Goal: Task Accomplishment & Management: Complete application form

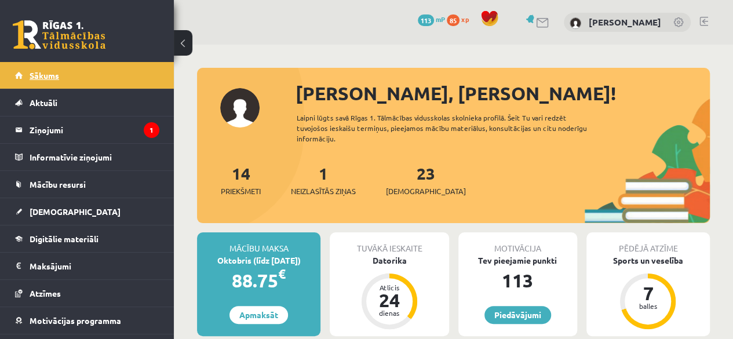
click at [68, 72] on link "Sākums" at bounding box center [87, 75] width 144 height 27
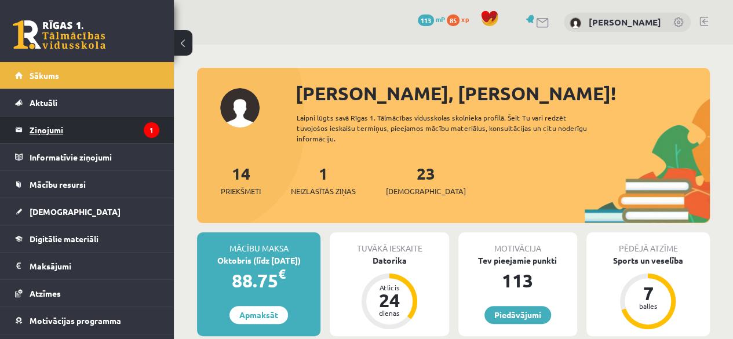
click at [41, 125] on legend "Ziņojumi 1" at bounding box center [95, 129] width 130 height 27
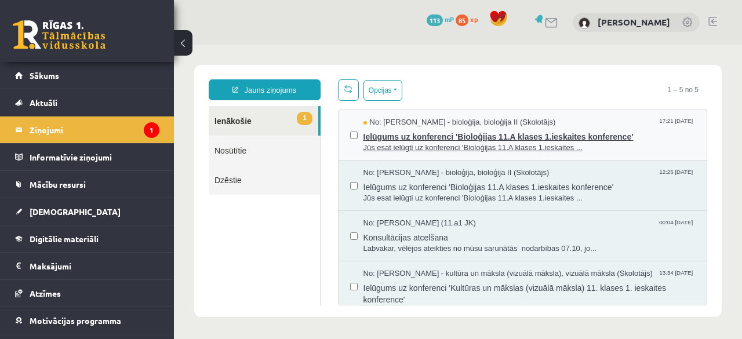
click at [464, 129] on span "Ielūgums uz konferenci 'Bioloģijas 11.A klases 1.ieskaites konference'" at bounding box center [529, 135] width 332 height 14
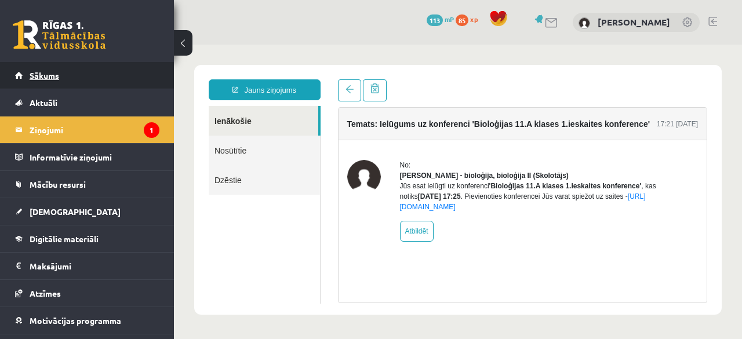
click at [47, 81] on link "Sākums" at bounding box center [87, 75] width 144 height 27
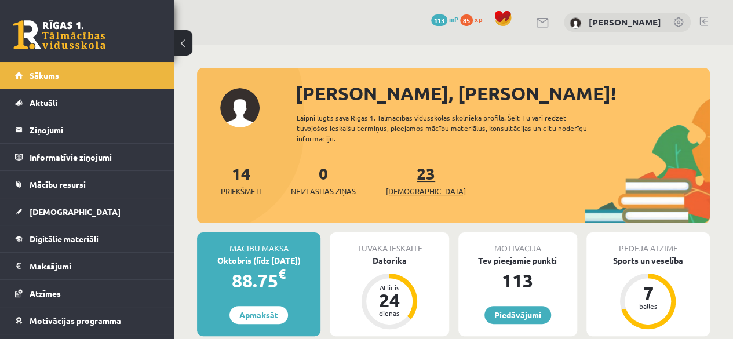
click at [406, 177] on link "23 Ieskaites" at bounding box center [426, 180] width 80 height 34
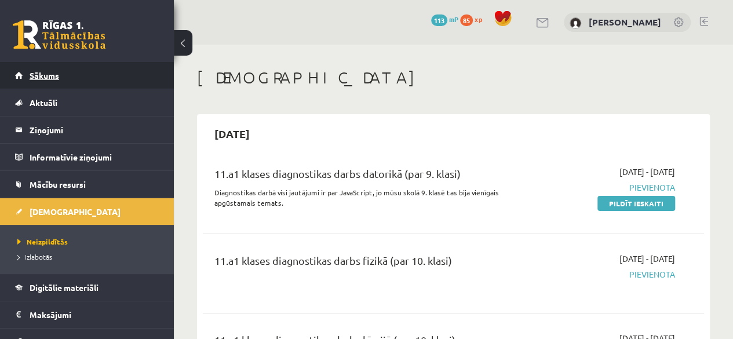
click at [65, 69] on link "Sākums" at bounding box center [87, 75] width 144 height 27
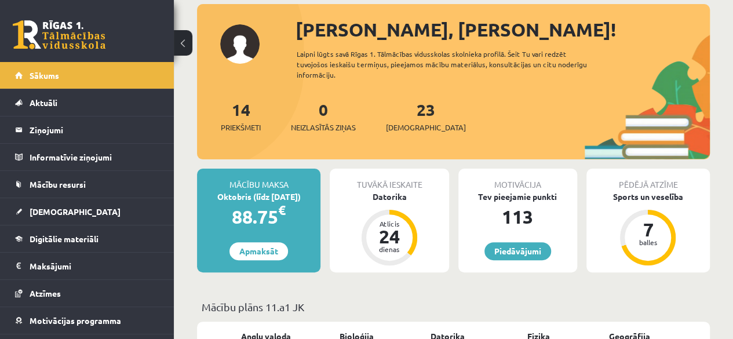
scroll to position [65, 0]
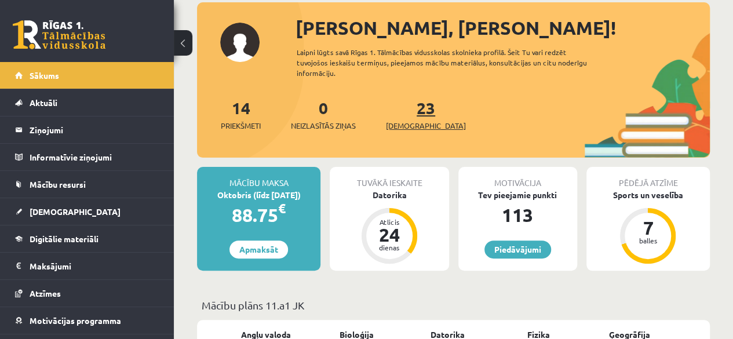
click at [400, 116] on link "23 Ieskaites" at bounding box center [426, 114] width 80 height 34
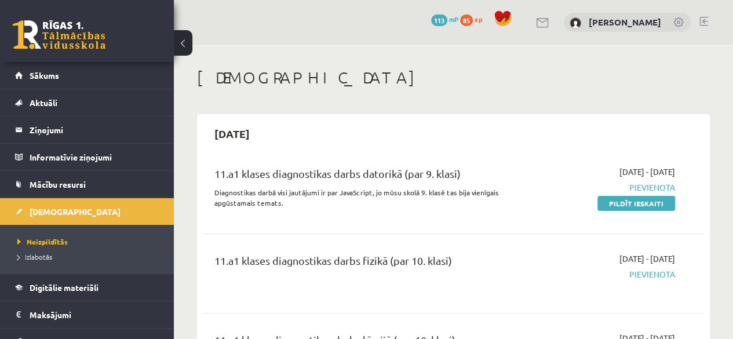
click at [374, 259] on div "11.a1 klases diagnostikas darbs fizikā (par 10. klasi)" at bounding box center [364, 263] width 301 height 21
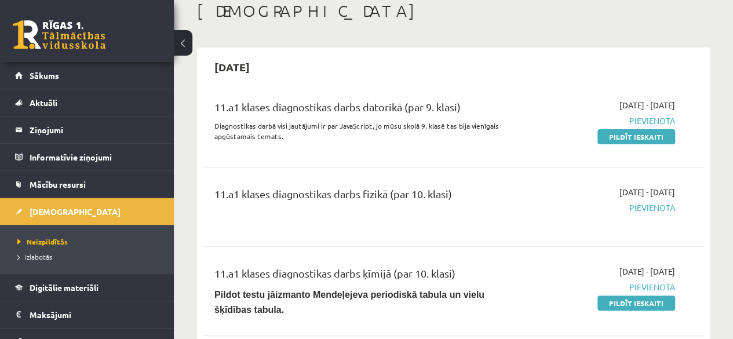
scroll to position [62, 0]
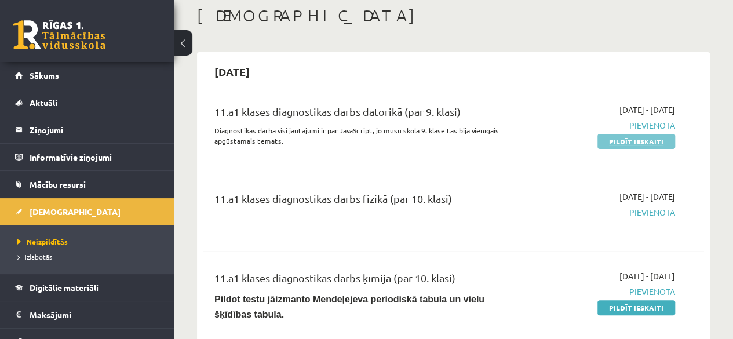
click at [618, 141] on link "Pildīt ieskaiti" at bounding box center [636, 141] width 78 height 15
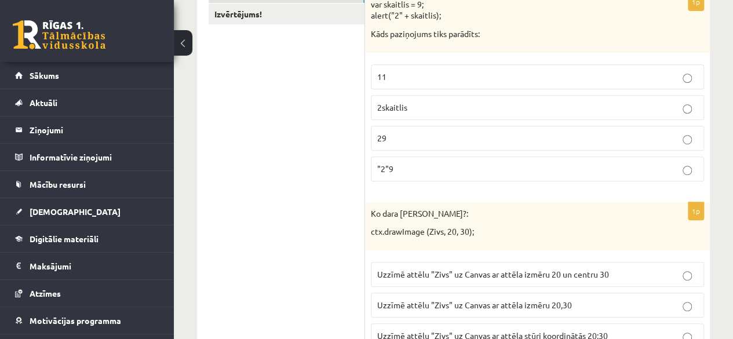
scroll to position [243, 0]
click at [486, 141] on p "29" at bounding box center [537, 139] width 320 height 12
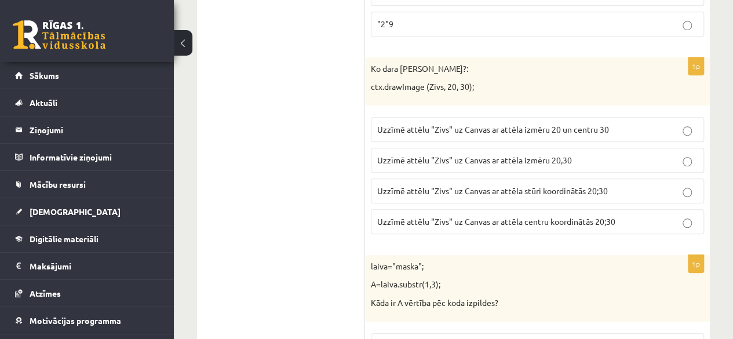
scroll to position [388, 0]
click at [590, 187] on span "Uzzīmē attēlu "Zivs" uz Canvas ar attēla stūri koordinātās 20;30" at bounding box center [492, 192] width 231 height 10
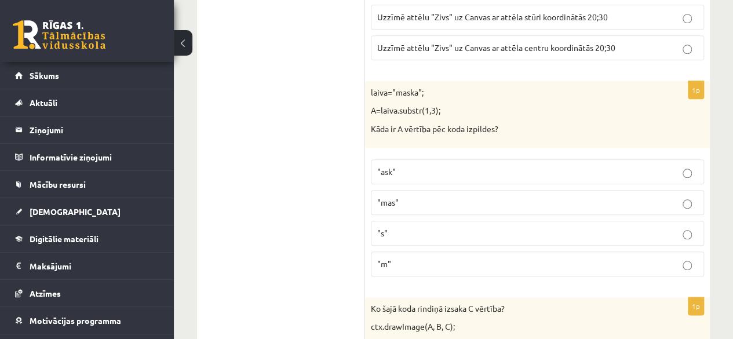
scroll to position [553, 0]
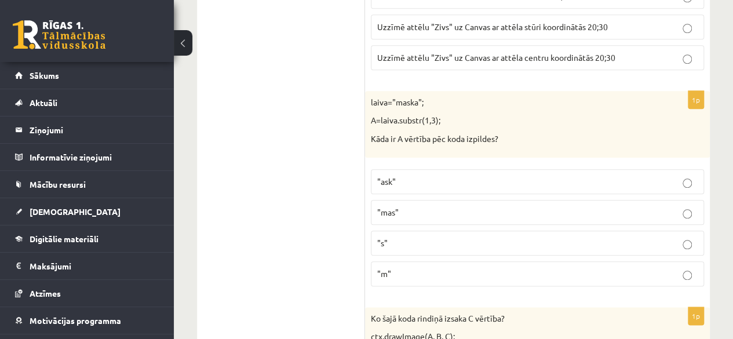
click at [596, 176] on p ""ask"" at bounding box center [537, 182] width 320 height 12
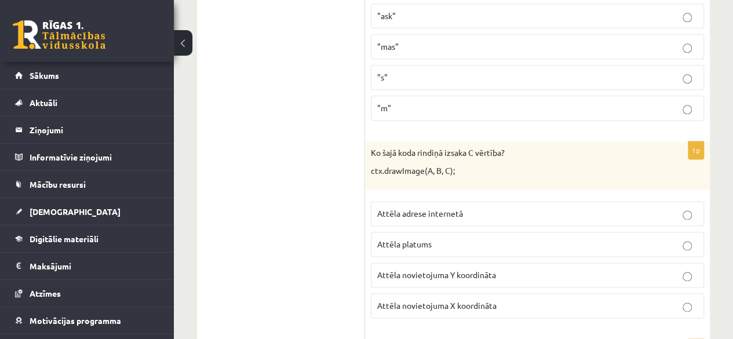
scroll to position [719, 0]
click at [645, 268] on p "Attēla novietojuma Y koordināta" at bounding box center [537, 274] width 320 height 12
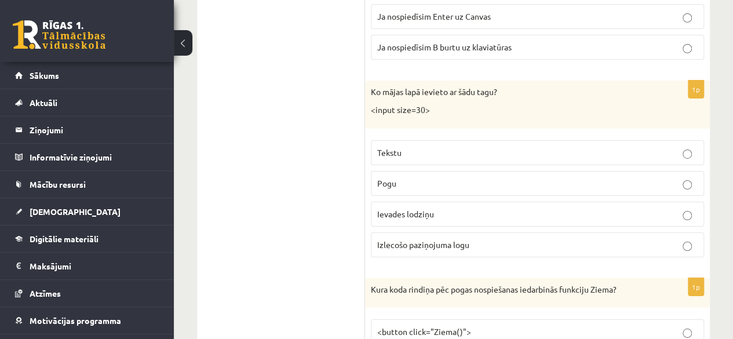
scroll to position [1965, 0]
click at [678, 148] on label "Tekstu" at bounding box center [537, 152] width 333 height 25
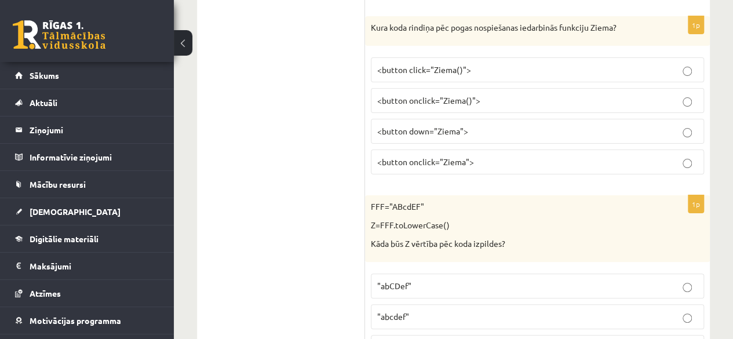
scroll to position [2227, 0]
click at [554, 94] on p "<button onclick="Ziema()">" at bounding box center [537, 100] width 320 height 12
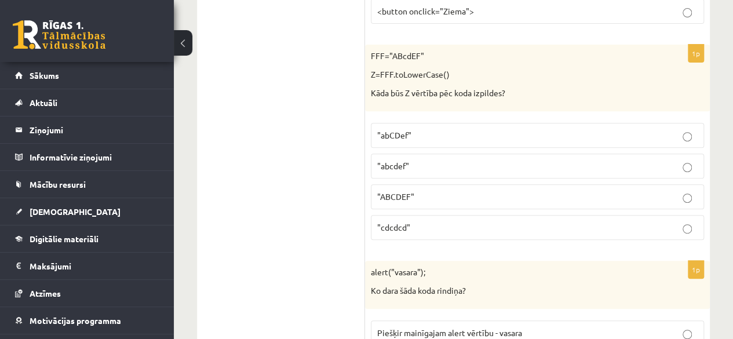
scroll to position [2379, 0]
click at [506, 159] on p ""abcdef"" at bounding box center [537, 165] width 320 height 12
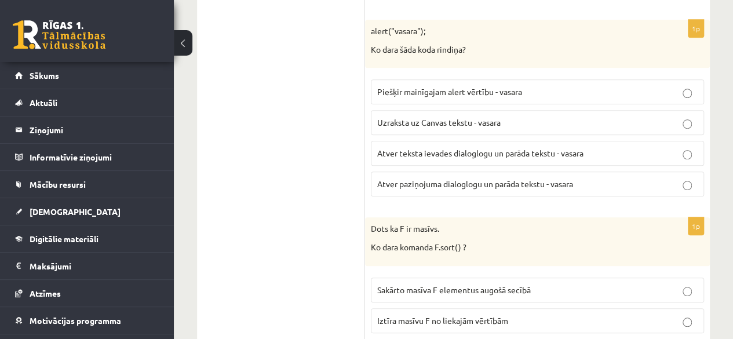
scroll to position [2621, 0]
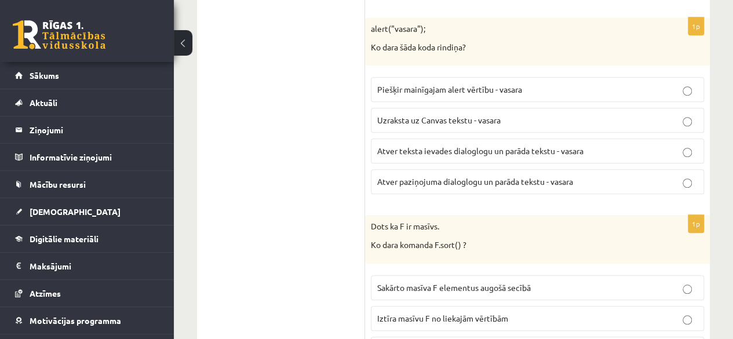
click at [533, 221] on p "Dots ka F ir masīvs." at bounding box center [508, 227] width 275 height 12
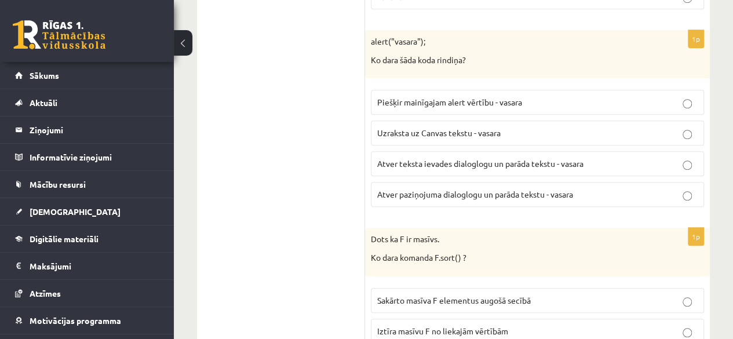
scroll to position [2610, 0]
click at [542, 182] on label "Atver paziņojuma dialoglogu un parāda tekstu - vasara" at bounding box center [537, 193] width 333 height 25
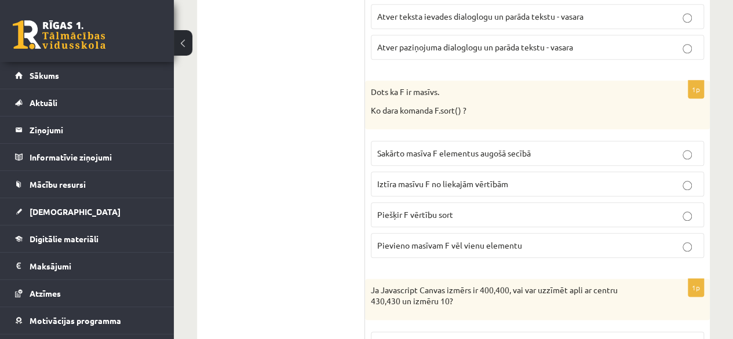
scroll to position [2759, 0]
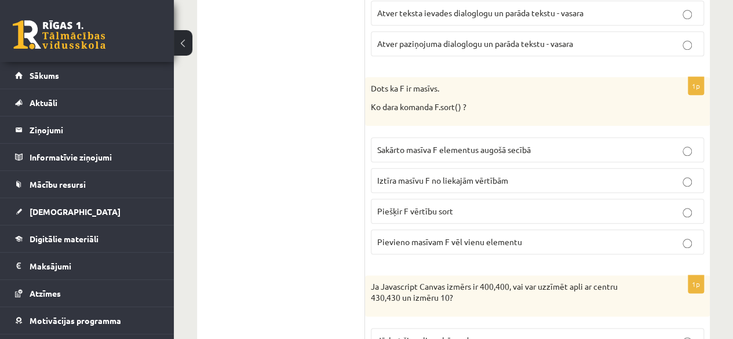
click at [572, 137] on label "Sakārto masīva F elementus augošā secībā" at bounding box center [537, 149] width 333 height 25
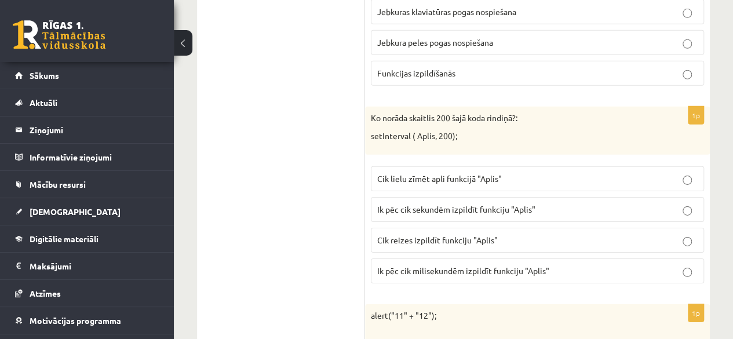
scroll to position [3950, 0]
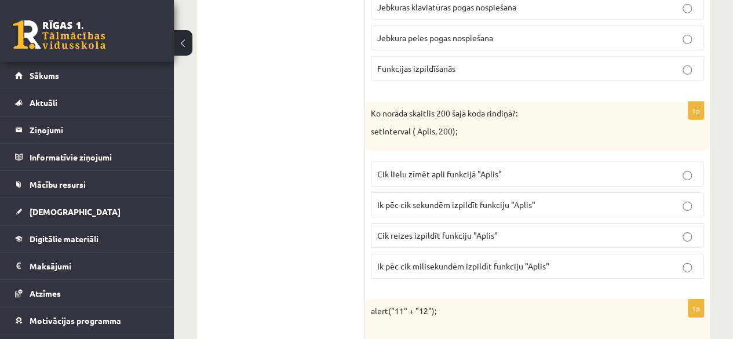
click at [674, 260] on p "Ik pēc cik milisekundēm izpildīt funkciju "Aplis"" at bounding box center [537, 266] width 320 height 12
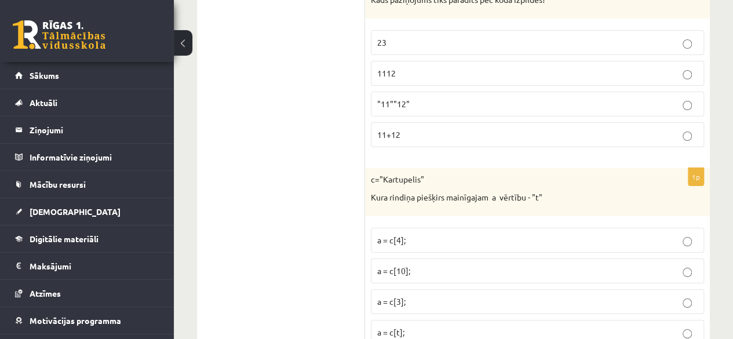
scroll to position [4299, 0]
click at [674, 233] on p "a = c[4];" at bounding box center [537, 239] width 320 height 12
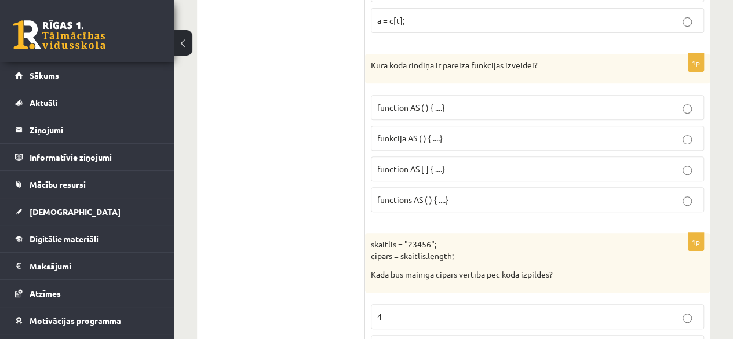
scroll to position [4606, 0]
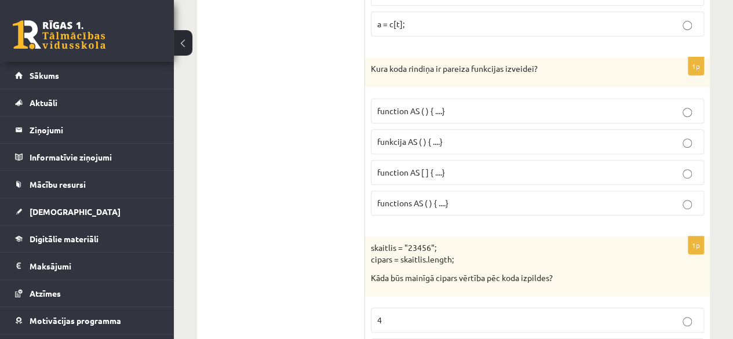
click at [493, 105] on p "function AS ( ) { ....}" at bounding box center [537, 111] width 320 height 12
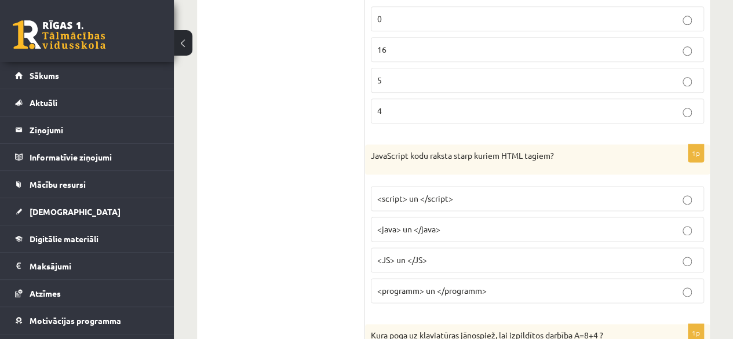
scroll to position [5106, 0]
click at [681, 191] on p "<script> un </script>" at bounding box center [537, 197] width 320 height 12
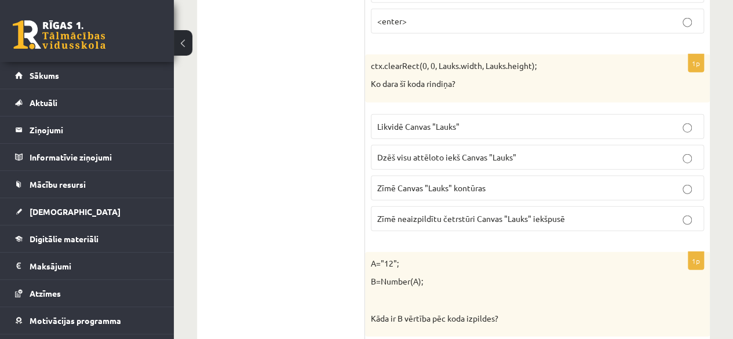
scroll to position [5799, 0]
click at [681, 152] on p "Dzēš visu attēloto iekš Canvas "Lauks"" at bounding box center [537, 158] width 320 height 12
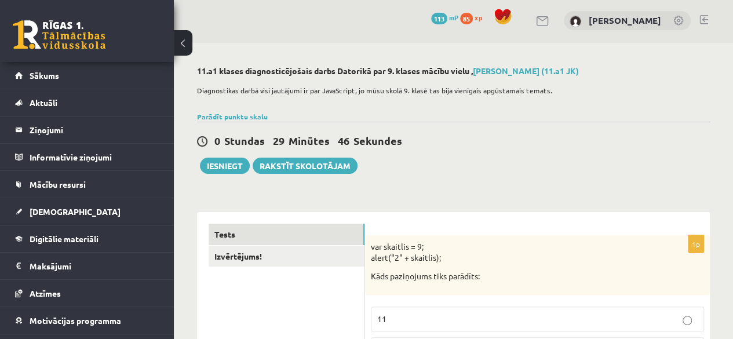
scroll to position [0, 0]
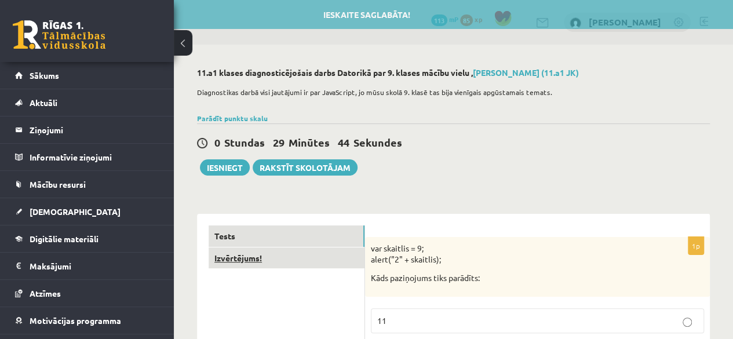
click at [235, 258] on link "Izvērtējums!" at bounding box center [287, 257] width 156 height 21
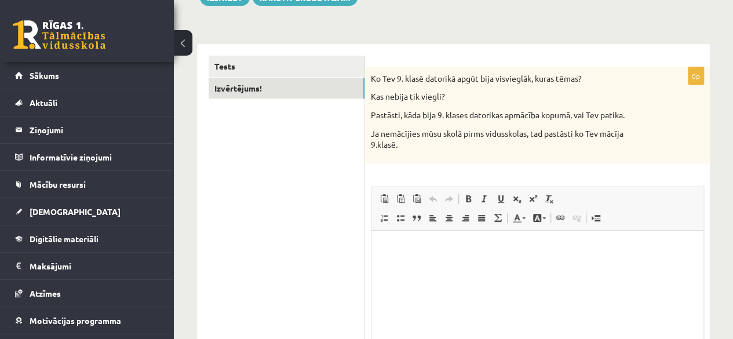
scroll to position [198, 0]
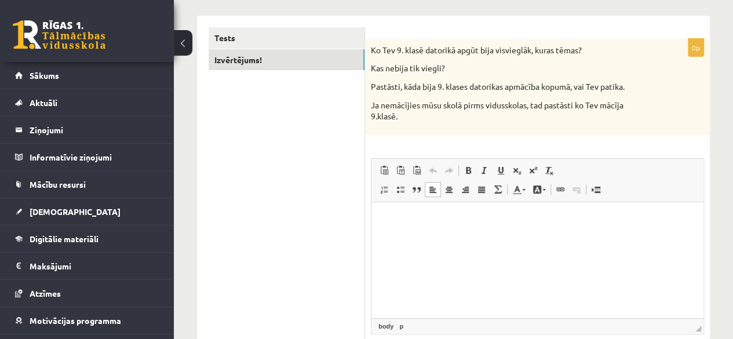
click at [417, 220] on p "Bagātinātā teksta redaktors, wiswyg-editor-user-answer-47434003015320" at bounding box center [537, 219] width 309 height 12
click at [407, 221] on p "**********" at bounding box center [537, 219] width 309 height 12
click at [430, 215] on p "**********" at bounding box center [537, 219] width 309 height 12
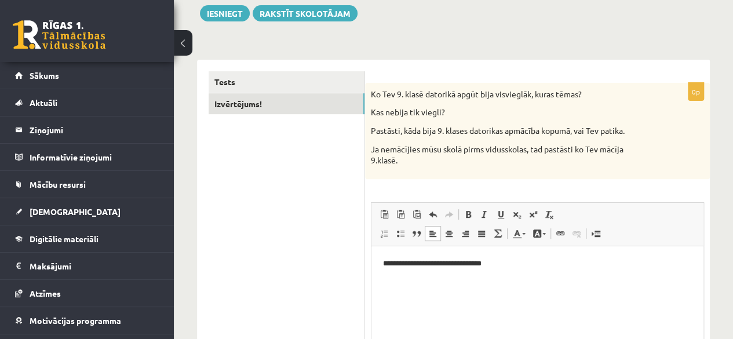
scroll to position [155, 0]
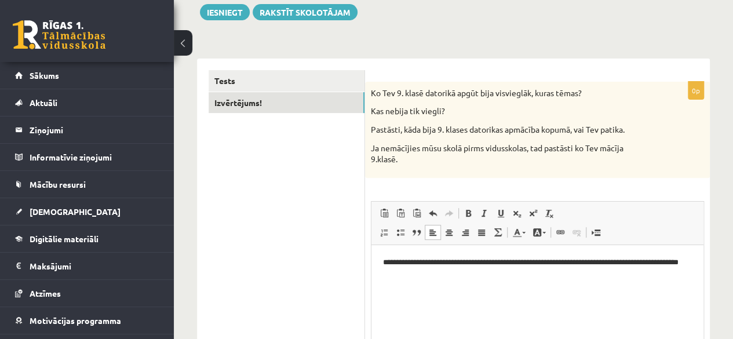
click at [636, 261] on p "**********" at bounding box center [537, 268] width 309 height 24
click at [456, 276] on p "**********" at bounding box center [537, 268] width 309 height 24
click at [510, 263] on p "**********" at bounding box center [537, 268] width 309 height 24
click at [516, 262] on p "**********" at bounding box center [537, 268] width 309 height 24
click at [520, 262] on p "**********" at bounding box center [537, 268] width 309 height 24
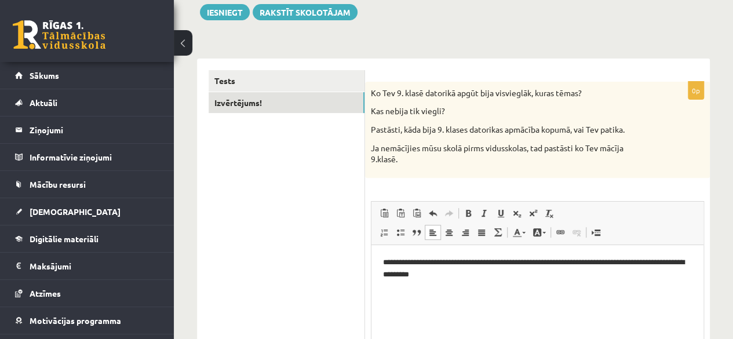
click at [451, 276] on p "**********" at bounding box center [537, 268] width 309 height 24
click at [678, 262] on p "**********" at bounding box center [537, 268] width 309 height 24
click at [381, 275] on html "**********" at bounding box center [537, 269] width 332 height 48
click at [449, 278] on p "**********" at bounding box center [537, 268] width 309 height 24
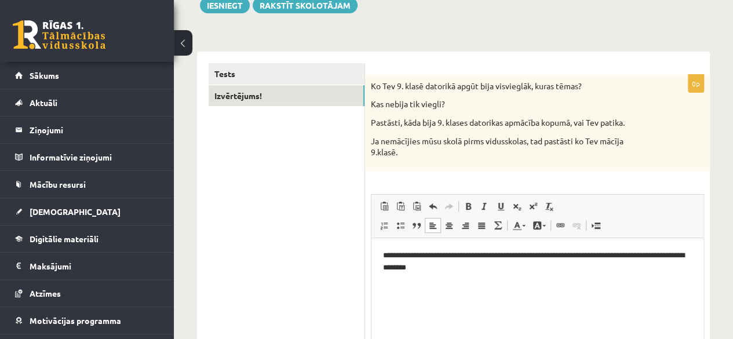
click at [691, 254] on p "**********" at bounding box center [537, 261] width 309 height 24
click at [446, 269] on p "**********" at bounding box center [537, 261] width 309 height 24
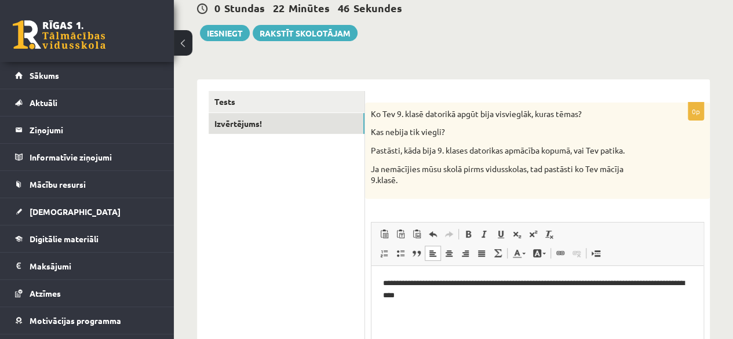
scroll to position [142, 0]
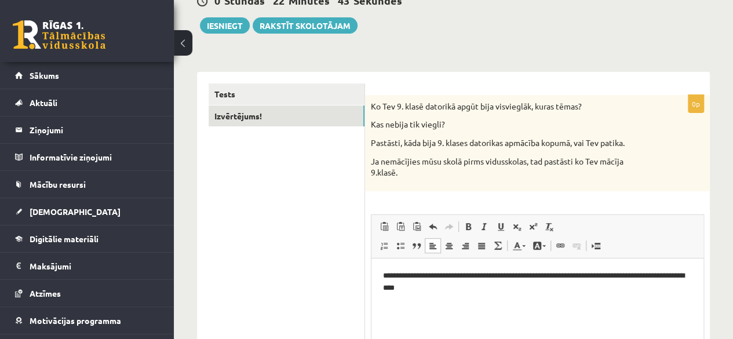
click at [512, 274] on p "**********" at bounding box center [537, 281] width 309 height 24
click at [433, 271] on p "**********" at bounding box center [537, 281] width 309 height 24
click at [434, 276] on p "**********" at bounding box center [537, 281] width 309 height 24
click at [434, 277] on p "**********" at bounding box center [537, 281] width 309 height 24
click at [437, 276] on p "**********" at bounding box center [537, 281] width 309 height 24
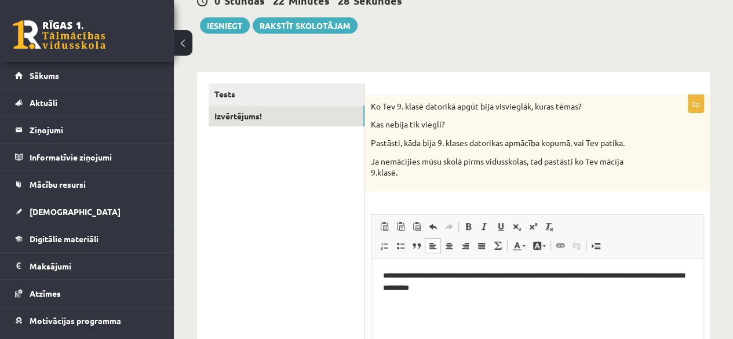
click at [454, 276] on p "**********" at bounding box center [537, 281] width 309 height 24
click at [485, 291] on p "**********" at bounding box center [537, 281] width 309 height 24
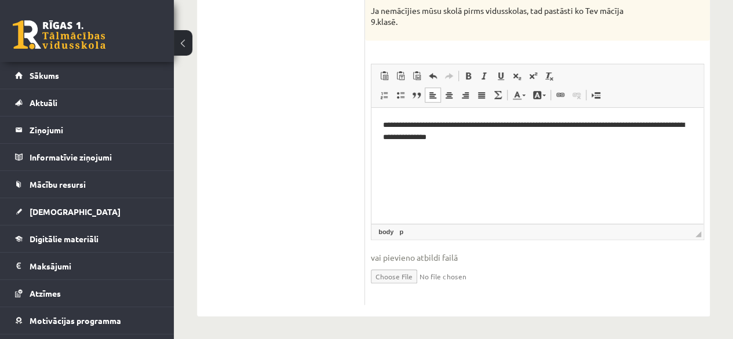
scroll to position [0, 0]
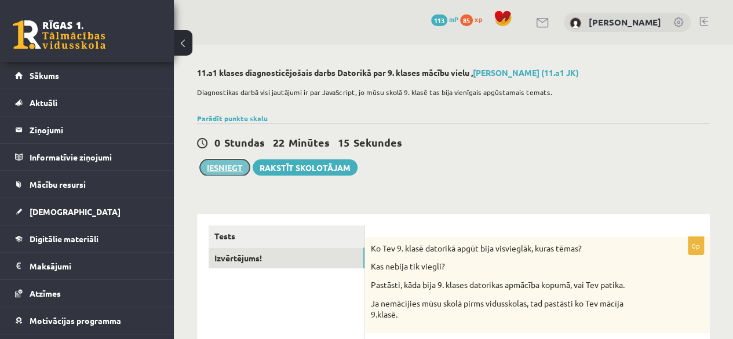
click at [236, 172] on button "Iesniegt" at bounding box center [225, 167] width 50 height 16
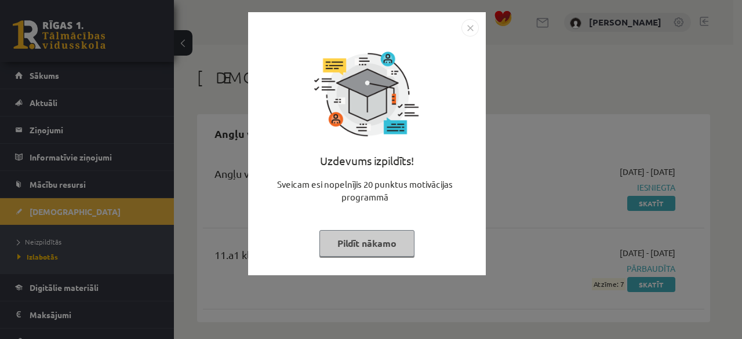
click at [469, 24] on img "Close" at bounding box center [469, 27] width 17 height 17
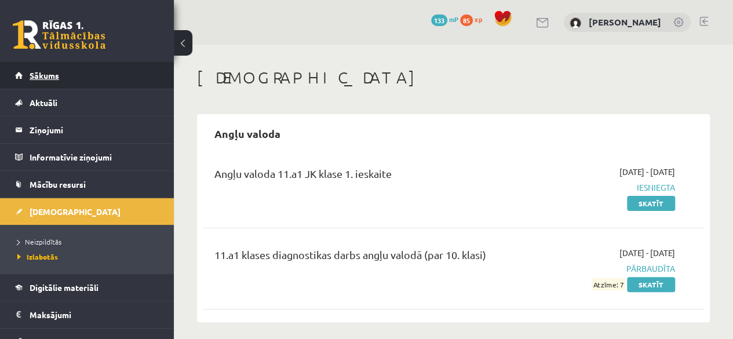
click at [33, 76] on span "Sākums" at bounding box center [45, 75] width 30 height 10
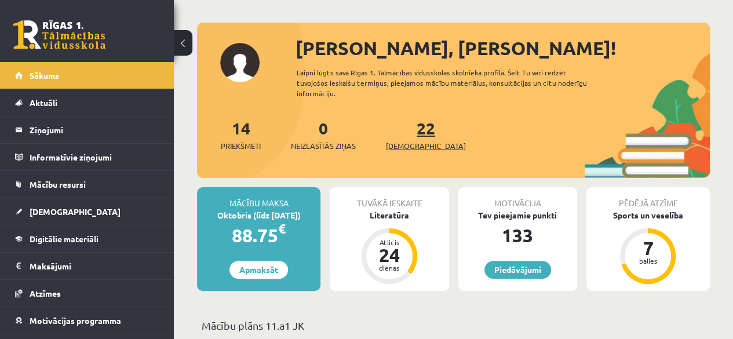
scroll to position [41, 0]
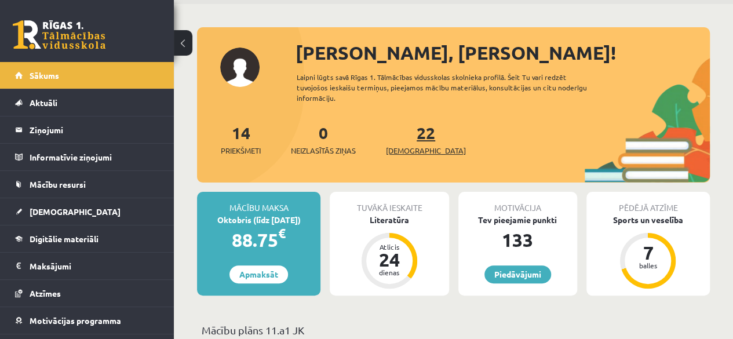
click at [406, 136] on link "22 Ieskaites" at bounding box center [426, 139] width 80 height 34
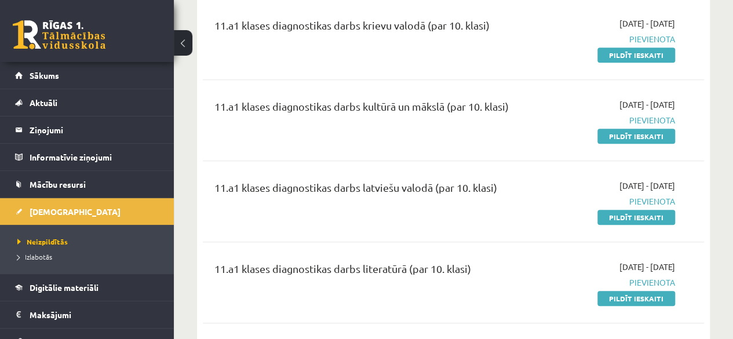
scroll to position [316, 0]
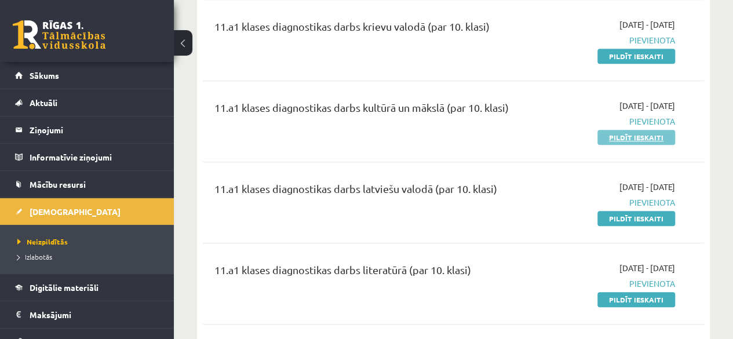
click at [623, 134] on link "Pildīt ieskaiti" at bounding box center [636, 137] width 78 height 15
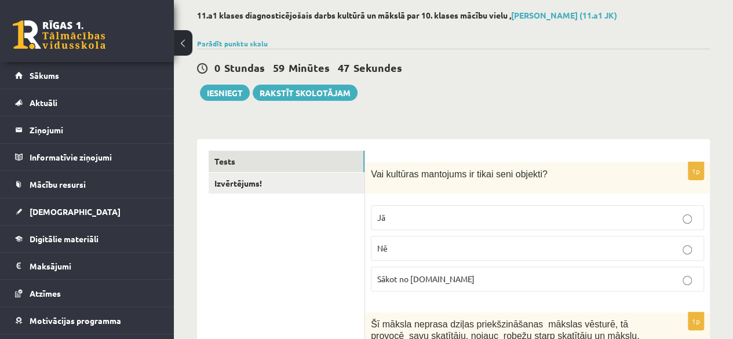
scroll to position [59, 0]
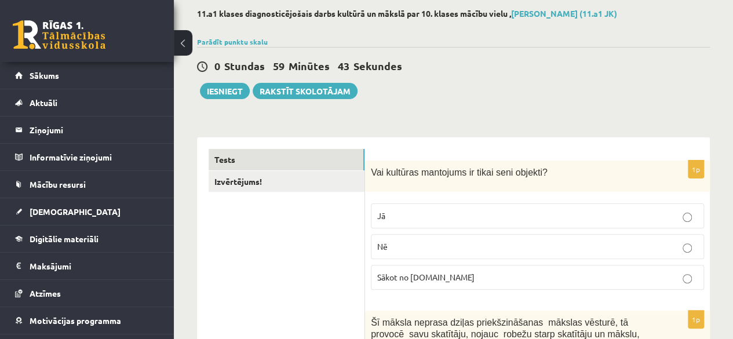
click at [681, 243] on p "Nē" at bounding box center [537, 246] width 320 height 12
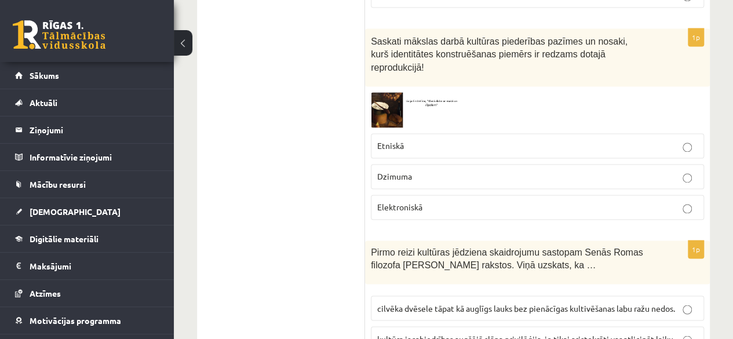
scroll to position [840, 0]
click at [402, 92] on img at bounding box center [414, 109] width 87 height 35
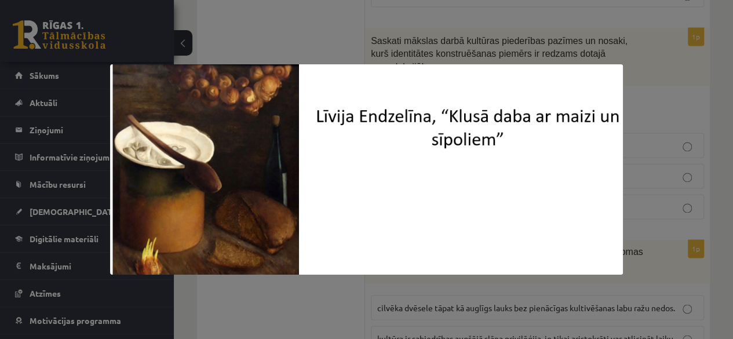
click at [309, 17] on div at bounding box center [366, 169] width 733 height 339
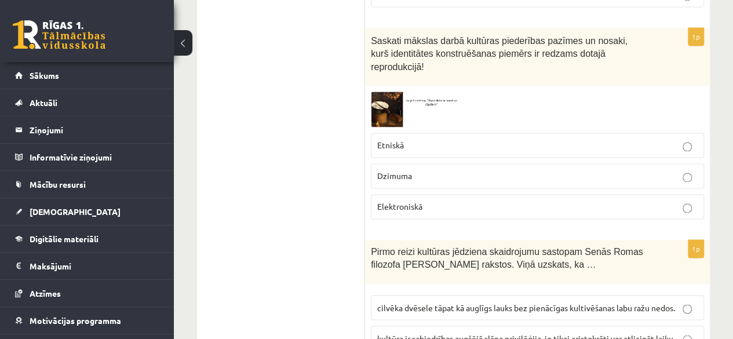
click at [465, 139] on p "Etniskā" at bounding box center [537, 145] width 320 height 12
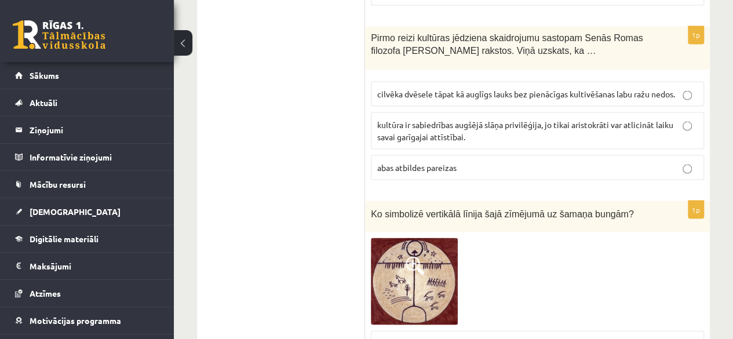
scroll to position [1053, 0]
click at [552, 89] on span "cilvēka dvēsele tāpat kā auglīgs lauks bez pienācīgas kultivēšanas labu ražu ne…" at bounding box center [526, 94] width 298 height 10
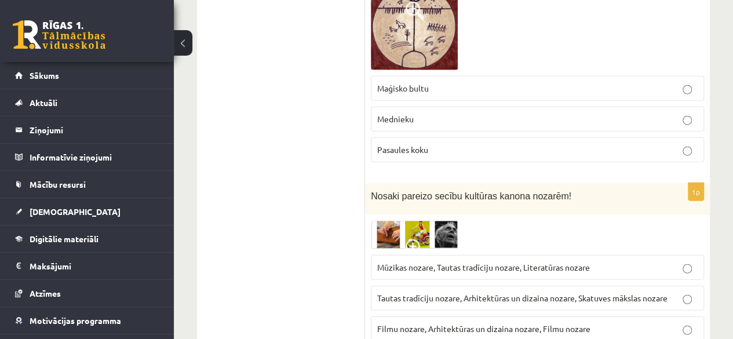
scroll to position [1331, 0]
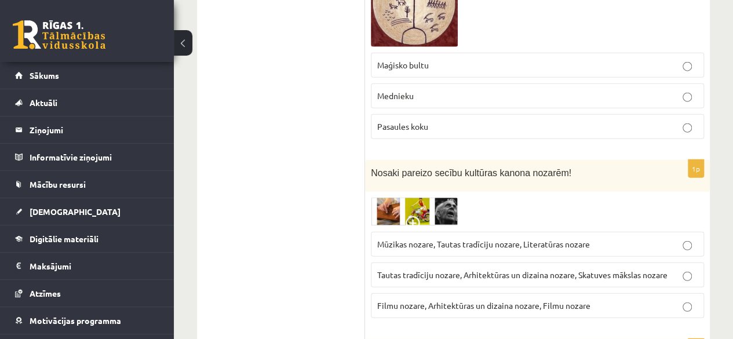
click at [410, 198] on img at bounding box center [414, 212] width 87 height 28
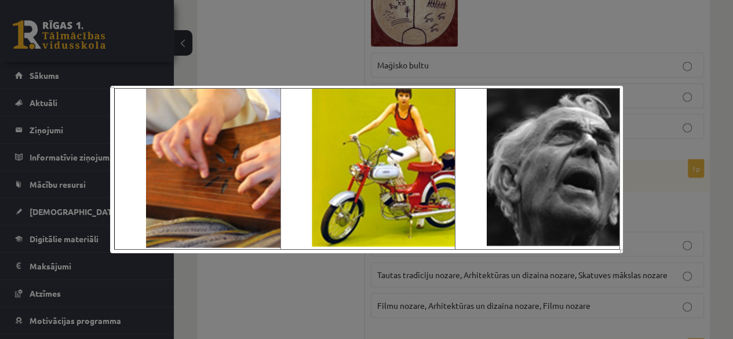
click at [486, 44] on div at bounding box center [366, 169] width 733 height 339
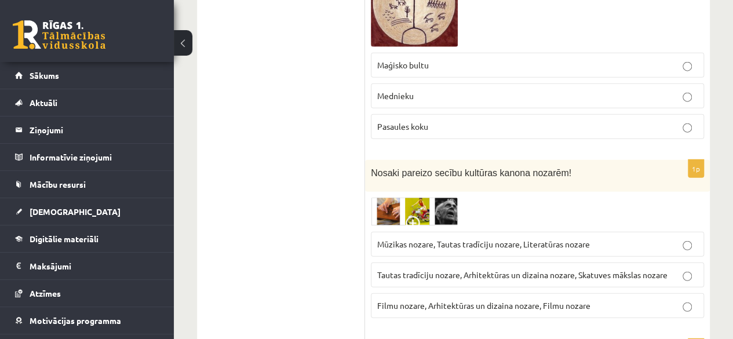
click at [519, 239] on span "Mūzikas nozare, Tautas tradīciju nozare, Literatūras nozare" at bounding box center [483, 244] width 213 height 10
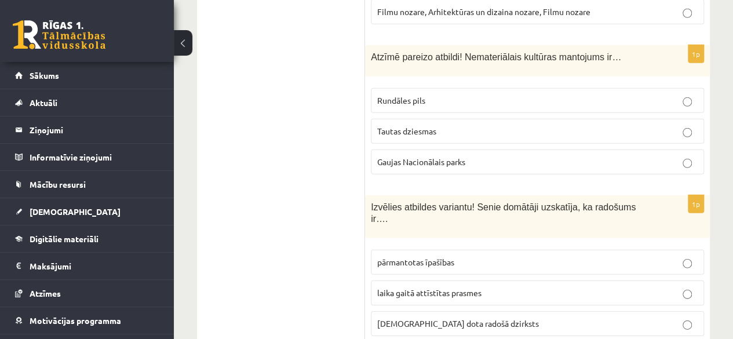
scroll to position [1623, 0]
click at [675, 126] on p "Tautas dziesmas" at bounding box center [537, 132] width 320 height 12
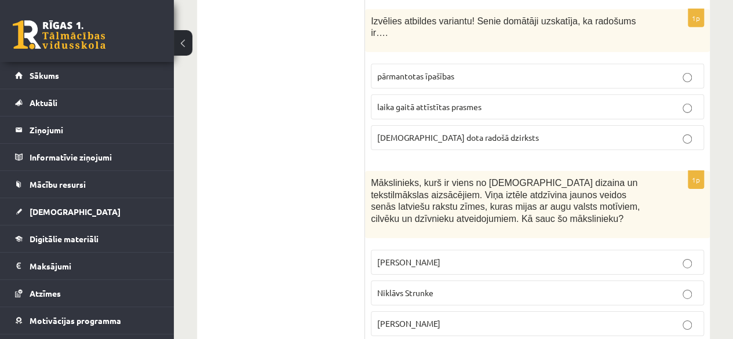
scroll to position [1810, 0]
click at [696, 257] on p "Ansis Cīrulis" at bounding box center [537, 263] width 320 height 12
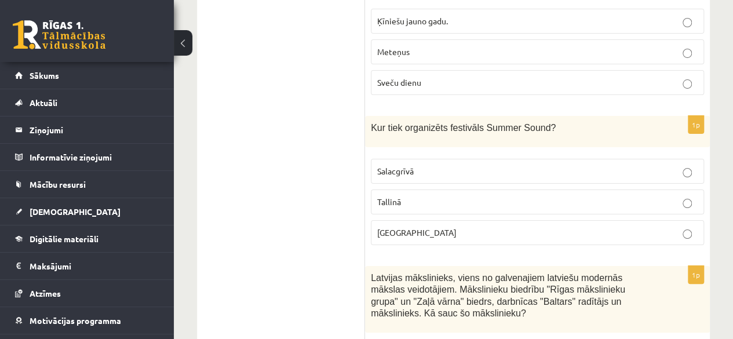
scroll to position [2202, 0]
click at [689, 226] on p "Liepājā" at bounding box center [537, 232] width 320 height 12
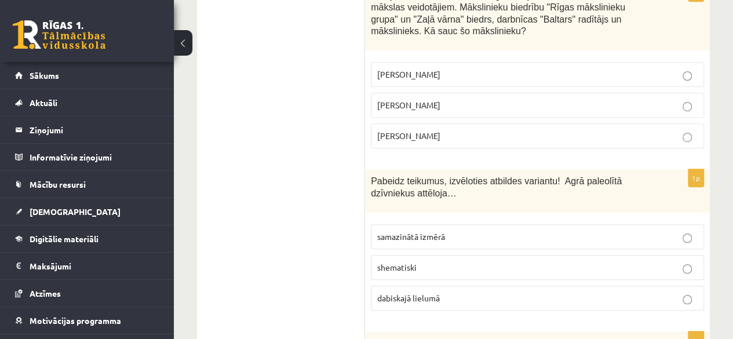
scroll to position [2484, 0]
click at [687, 291] on p "dabiskajā lielumā" at bounding box center [537, 297] width 320 height 12
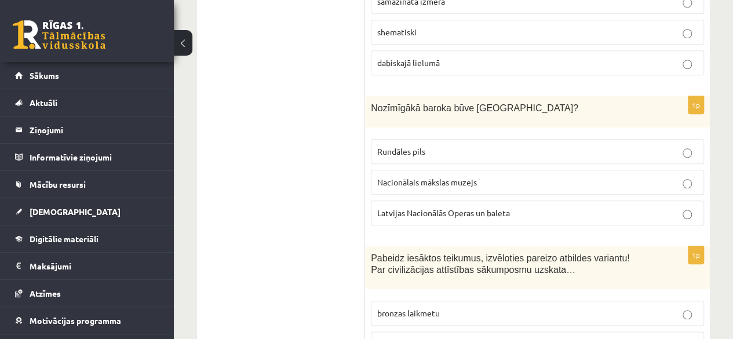
scroll to position [2724, 0]
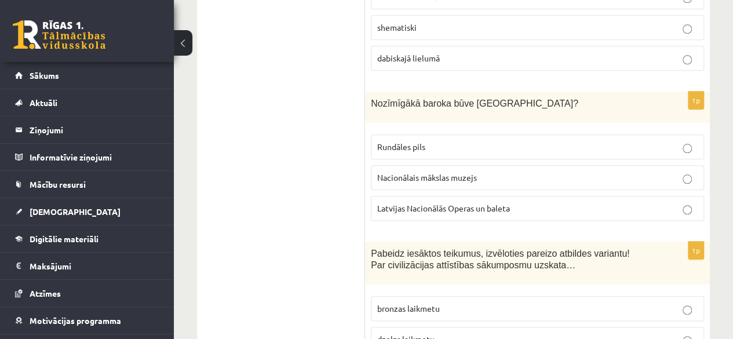
click at [648, 202] on p "Latvijas Nacionālās Operas un baleta" at bounding box center [537, 208] width 320 height 12
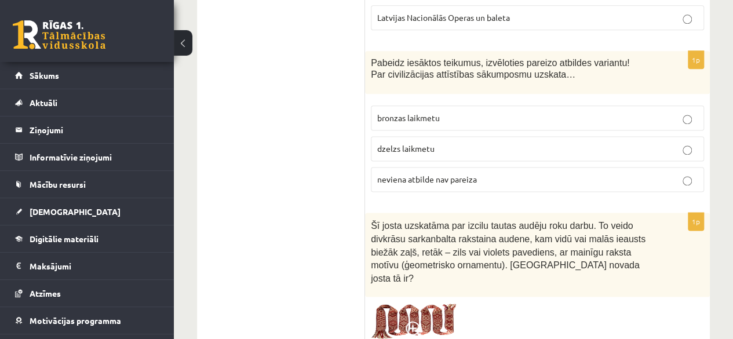
scroll to position [2916, 0]
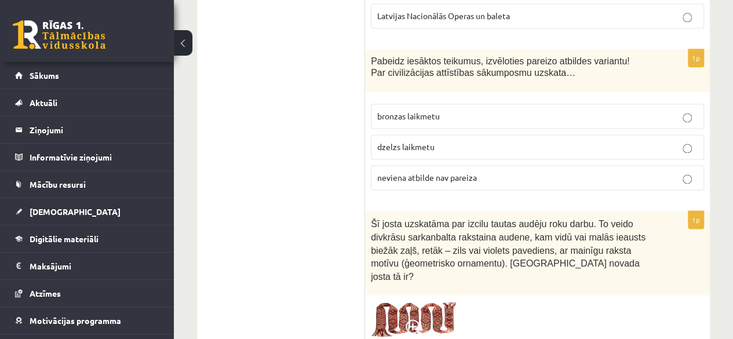
click at [688, 165] on label "neviena atbilde nav pareiza" at bounding box center [537, 177] width 333 height 25
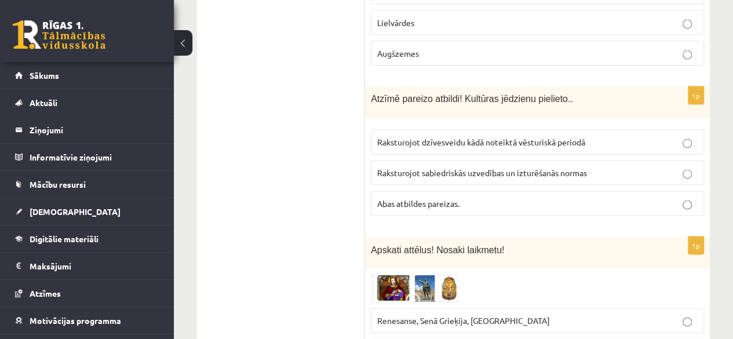
scroll to position [3308, 0]
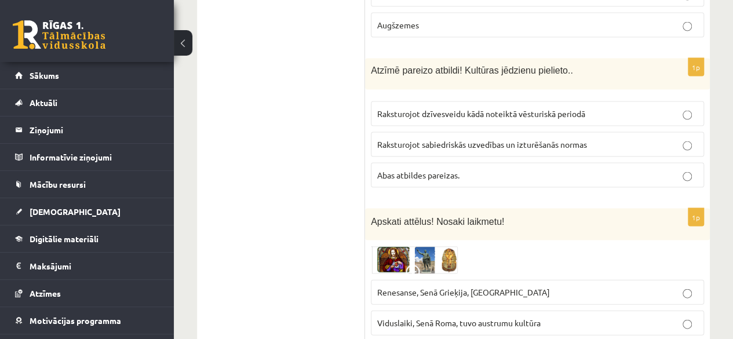
click at [411, 246] on img at bounding box center [414, 260] width 87 height 28
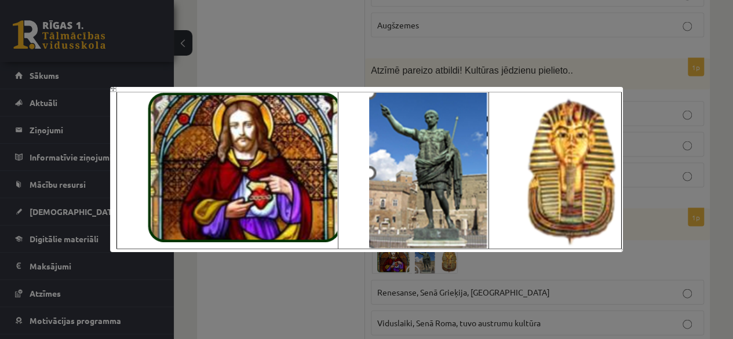
click at [464, 297] on div at bounding box center [366, 169] width 733 height 339
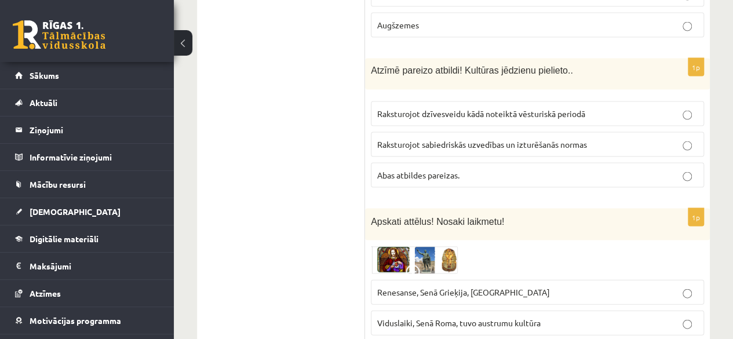
click at [440, 287] on span "Renesanse, Senā Grieķija, Ēģipte" at bounding box center [463, 292] width 173 height 10
click at [420, 246] on img at bounding box center [414, 260] width 87 height 28
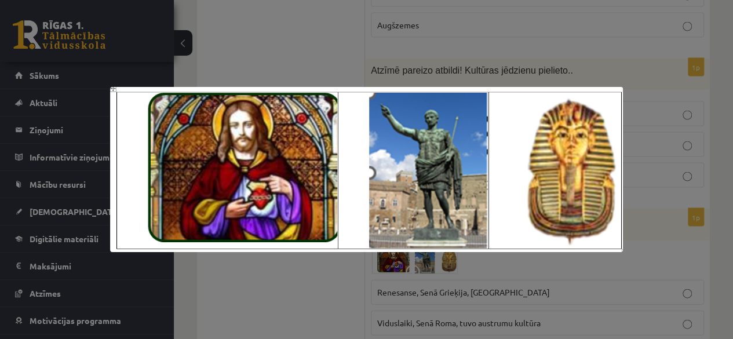
click at [458, 280] on div at bounding box center [366, 169] width 733 height 339
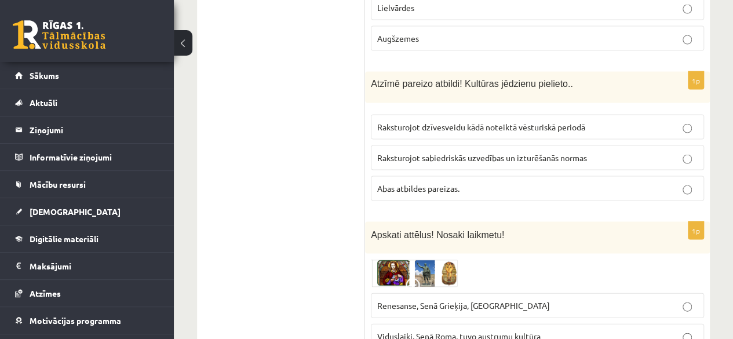
scroll to position [3294, 0]
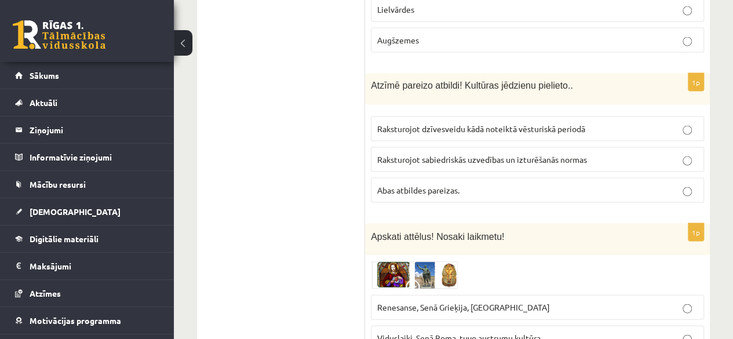
click at [578, 184] on p "Abas atbildes pareizas." at bounding box center [537, 190] width 320 height 12
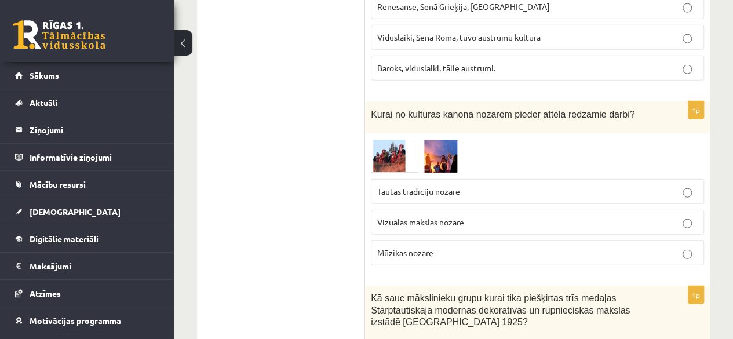
scroll to position [3595, 0]
click at [380, 138] on img at bounding box center [414, 155] width 87 height 34
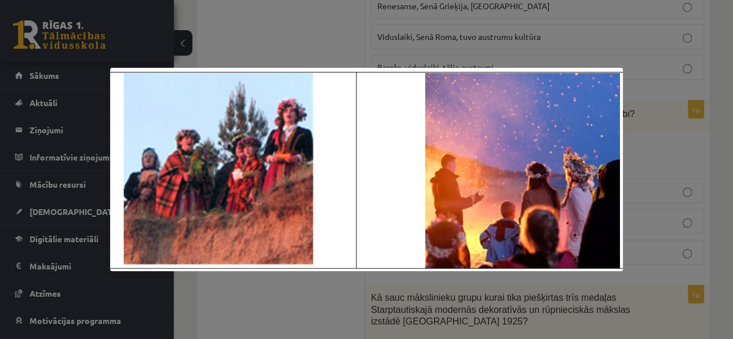
click at [650, 121] on div at bounding box center [366, 169] width 733 height 339
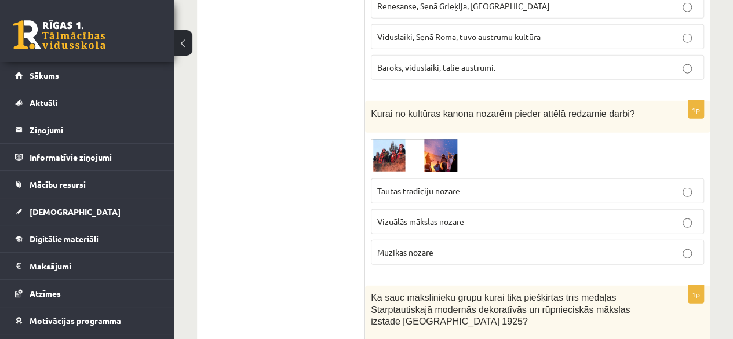
click at [651, 185] on p "Tautas tradīciju nozare" at bounding box center [537, 191] width 320 height 12
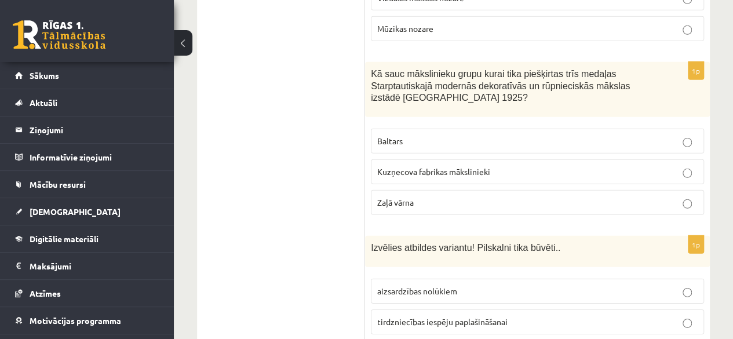
scroll to position [3819, 0]
click at [688, 189] on label "Zaļā vārna" at bounding box center [537, 201] width 333 height 25
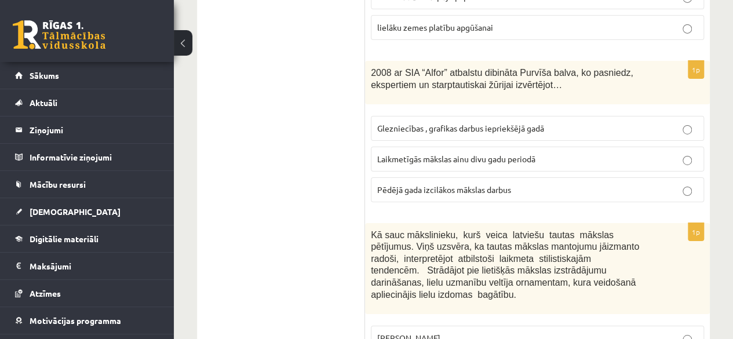
scroll to position [4144, 0]
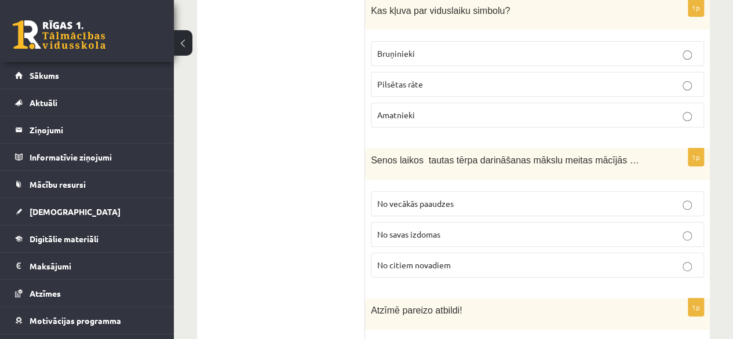
scroll to position [4576, 0]
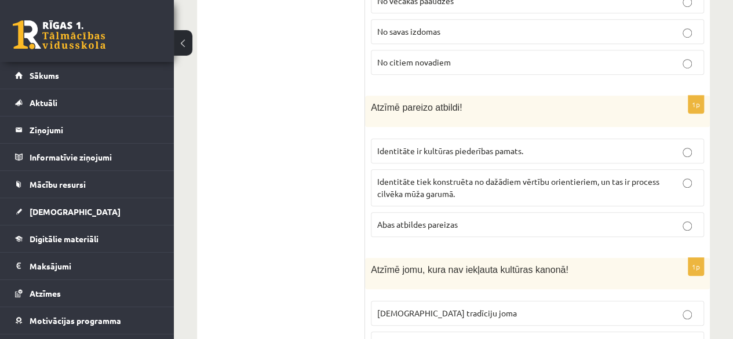
scroll to position [4782, 0]
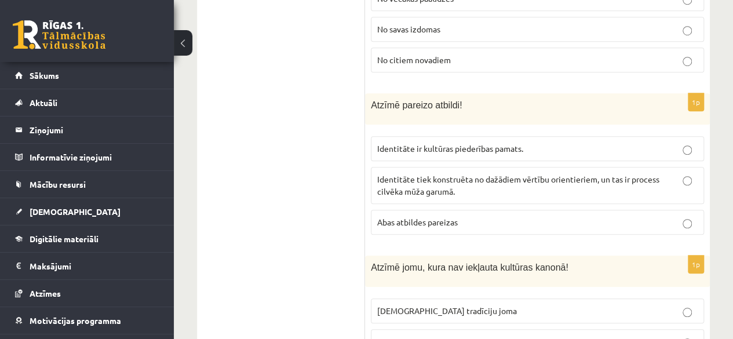
click at [689, 173] on p "Identitāte tiek konstruēta no dažādiem vērtību orientieriem, un tas ir process …" at bounding box center [537, 185] width 320 height 24
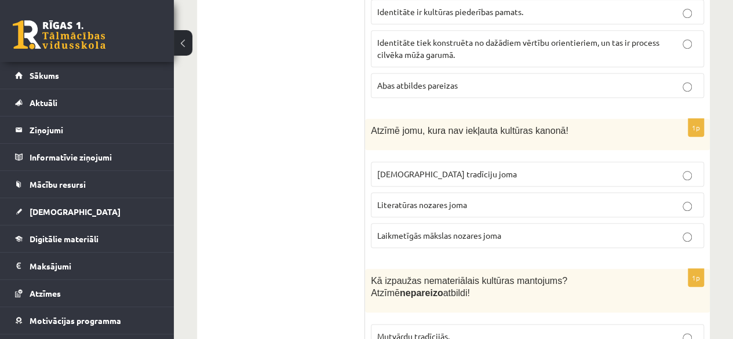
scroll to position [4920, 0]
click at [693, 228] on p "Laikmetīgās mākslas nozares joma" at bounding box center [537, 234] width 320 height 12
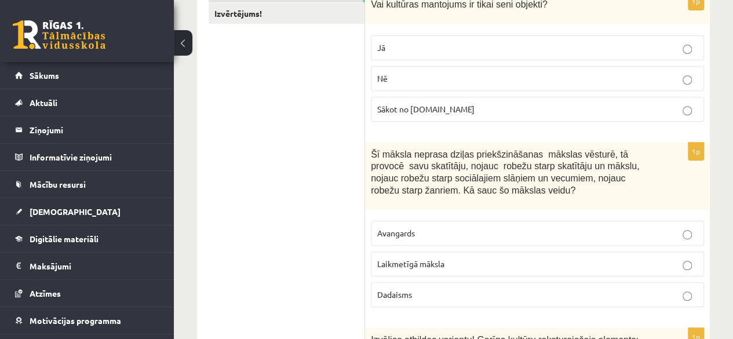
scroll to position [0, 0]
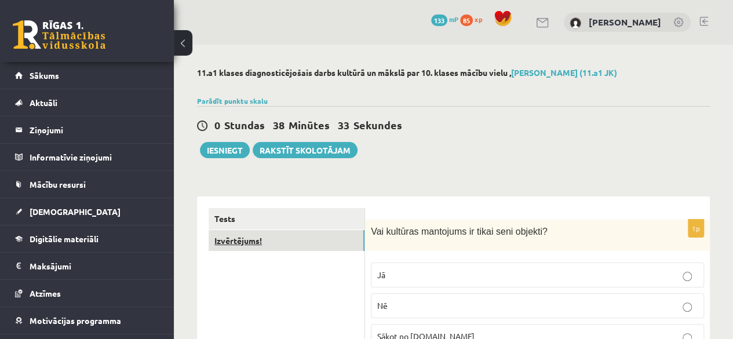
click at [245, 238] on link "Izvērtējums!" at bounding box center [287, 240] width 156 height 21
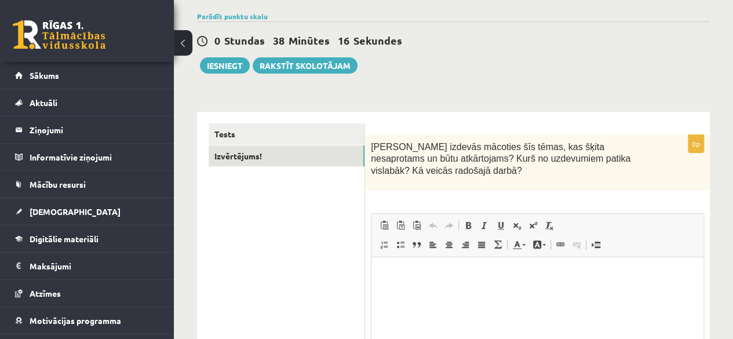
click at [392, 280] on html at bounding box center [537, 274] width 332 height 35
click at [502, 276] on p "**********" at bounding box center [537, 275] width 309 height 12
click at [617, 275] on p "**********" at bounding box center [537, 275] width 309 height 12
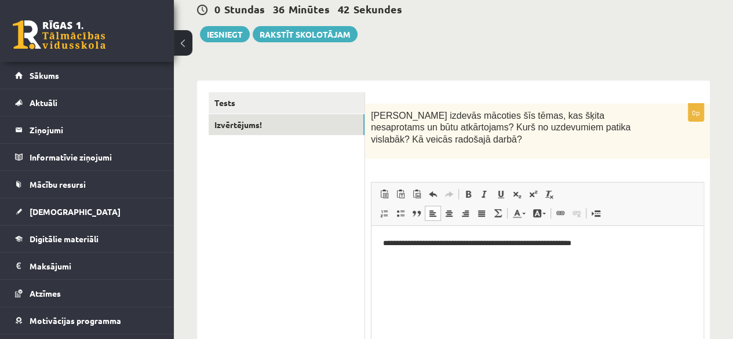
click at [524, 245] on p "**********" at bounding box center [537, 244] width 309 height 12
click at [651, 245] on p "**********" at bounding box center [537, 244] width 309 height 12
click at [553, 245] on p "**********" at bounding box center [537, 244] width 309 height 12
click at [614, 244] on p "**********" at bounding box center [537, 244] width 309 height 12
click at [216, 31] on button "Iesniegt" at bounding box center [225, 34] width 50 height 16
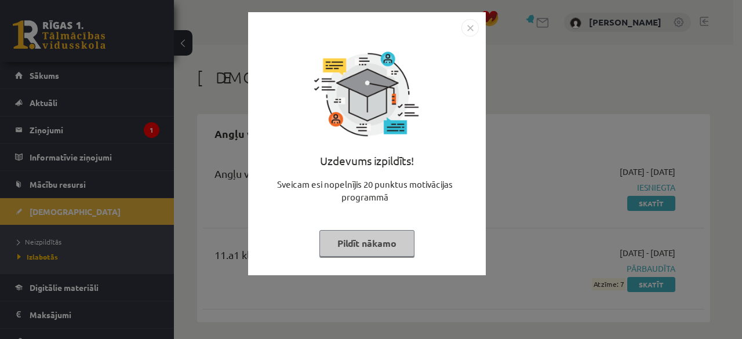
click at [466, 28] on img "Close" at bounding box center [469, 27] width 17 height 17
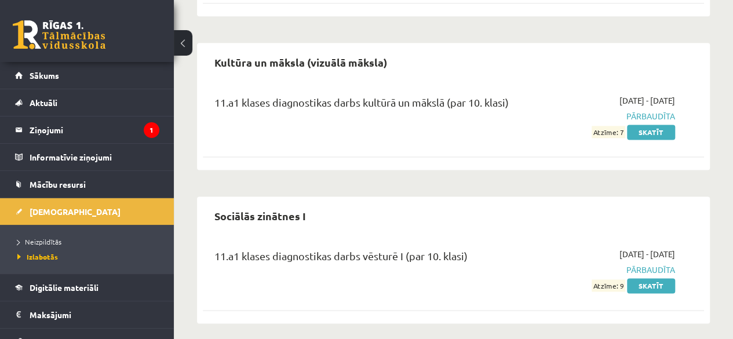
scroll to position [778, 0]
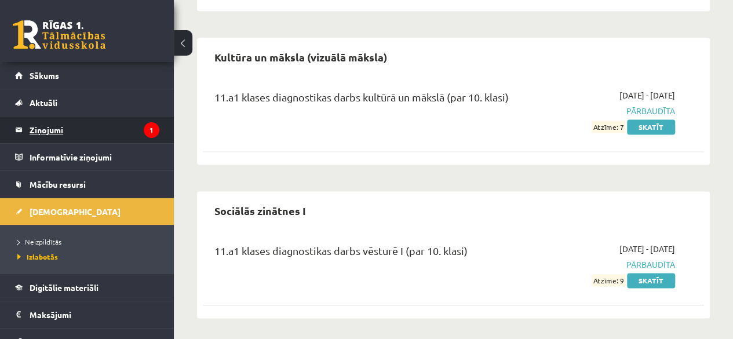
click at [112, 129] on legend "Ziņojumi 1" at bounding box center [95, 129] width 130 height 27
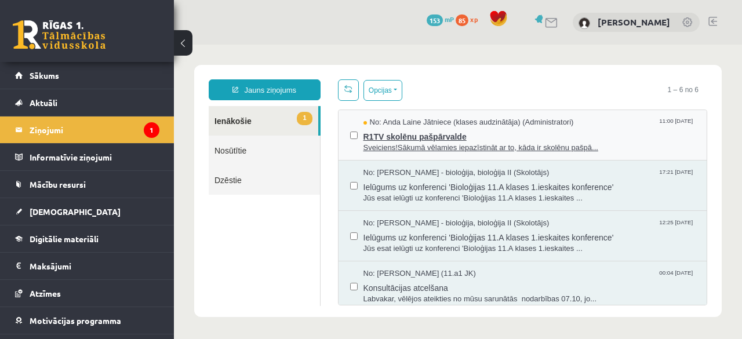
click at [521, 140] on span "R1TV skolēnu pašpārvalde" at bounding box center [529, 135] width 332 height 14
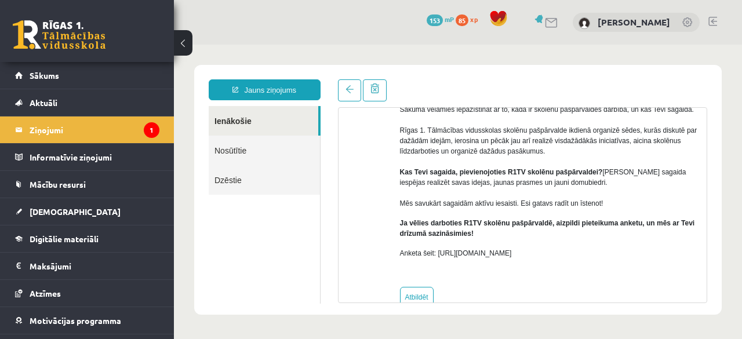
scroll to position [141, 0]
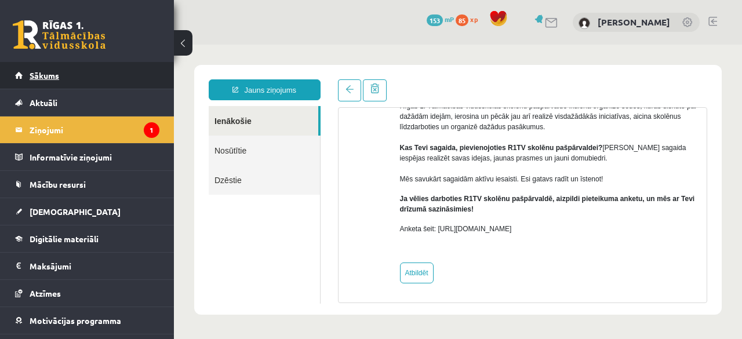
click at [65, 71] on link "Sākums" at bounding box center [87, 75] width 144 height 27
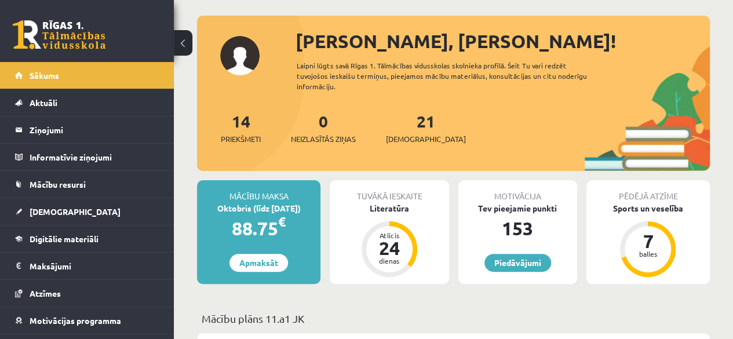
scroll to position [52, 0]
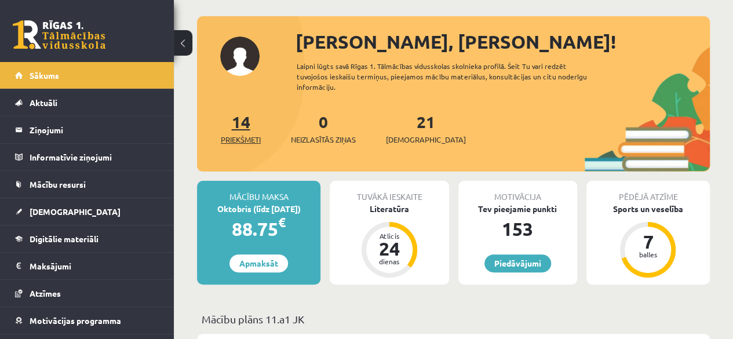
click at [235, 139] on span "Priekšmeti" at bounding box center [241, 140] width 40 height 12
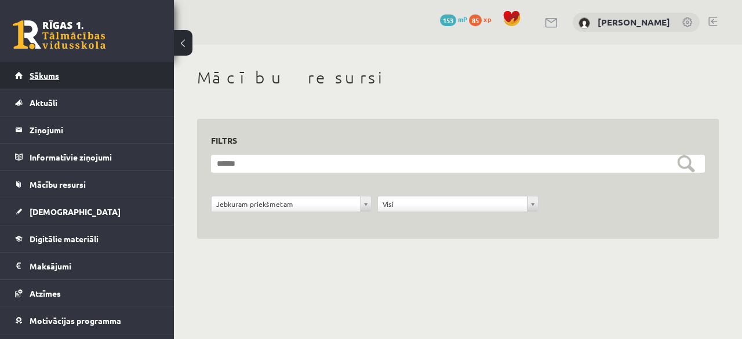
click at [48, 76] on span "Sākums" at bounding box center [45, 75] width 30 height 10
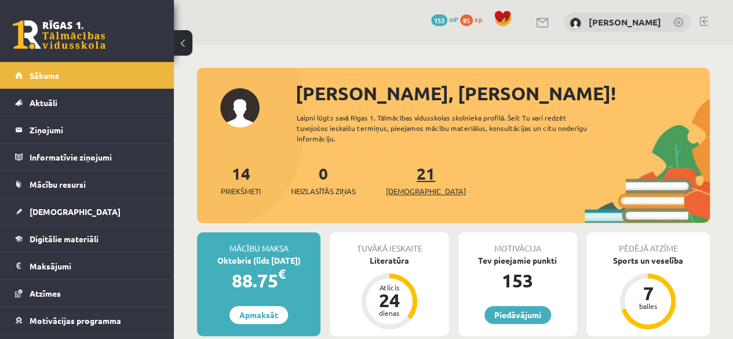
click at [406, 193] on span "[DEMOGRAPHIC_DATA]" at bounding box center [426, 191] width 80 height 12
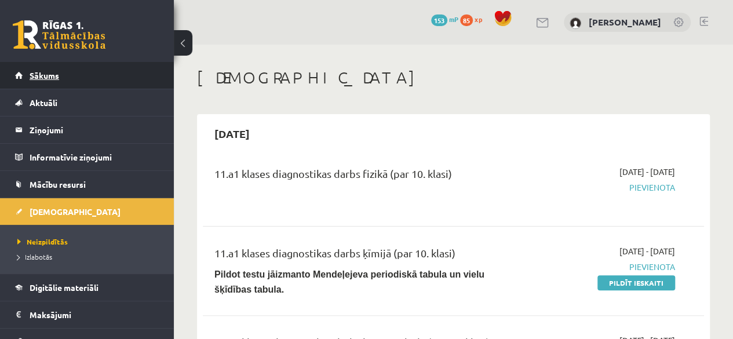
click at [30, 71] on span "Sākums" at bounding box center [45, 75] width 30 height 10
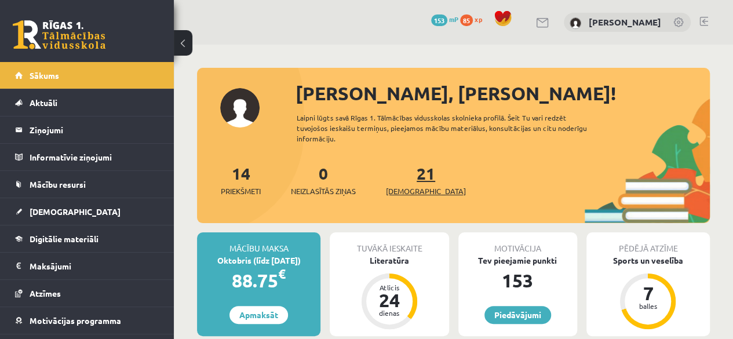
click at [406, 188] on span "[DEMOGRAPHIC_DATA]" at bounding box center [426, 191] width 80 height 12
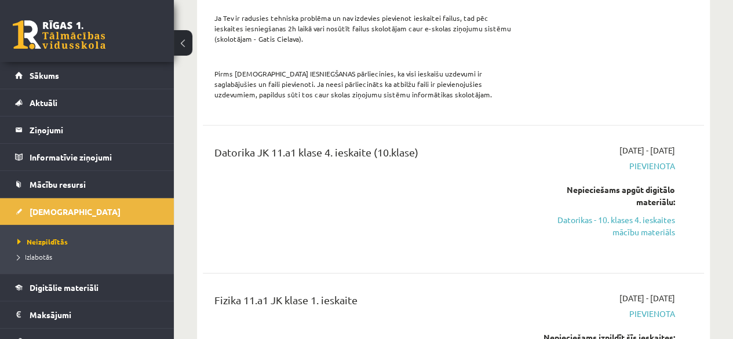
scroll to position [1686, 0]
click at [459, 183] on div "Datorika JK 11.a1 klase 4. ieskaite (10.klase)" at bounding box center [365, 200] width 319 height 110
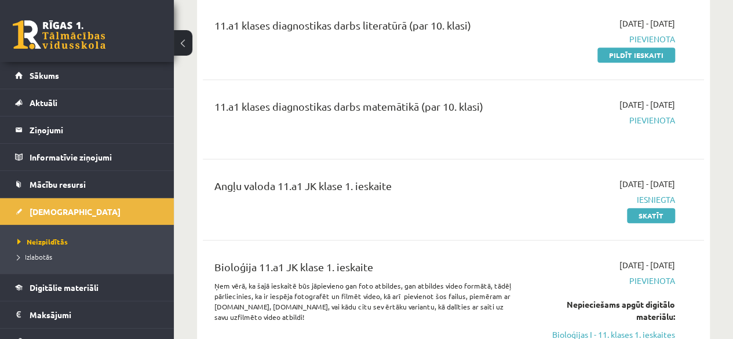
scroll to position [479, 0]
click at [78, 76] on link "Sākums" at bounding box center [87, 75] width 144 height 27
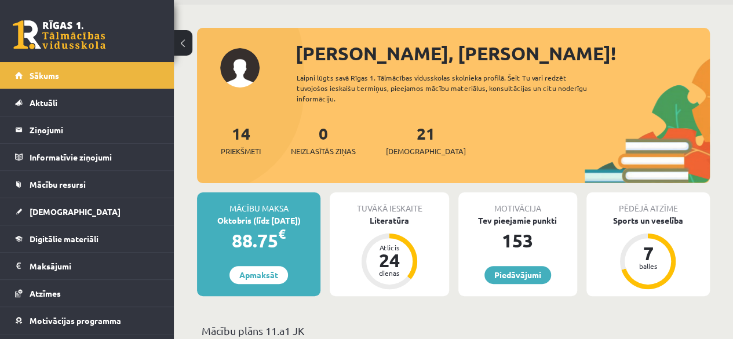
scroll to position [41, 0]
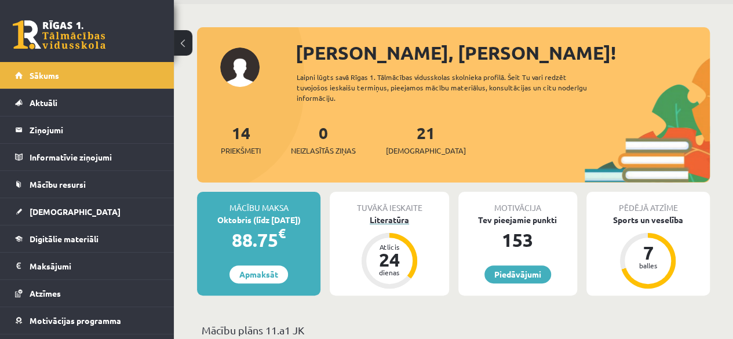
click at [429, 223] on div "Literatūra" at bounding box center [389, 220] width 119 height 12
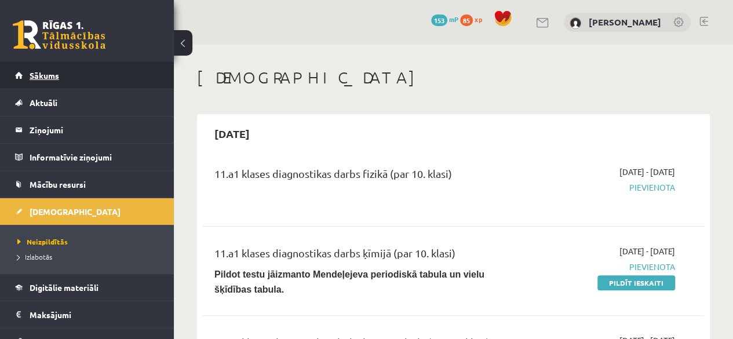
click at [57, 75] on span "Sākums" at bounding box center [45, 75] width 30 height 10
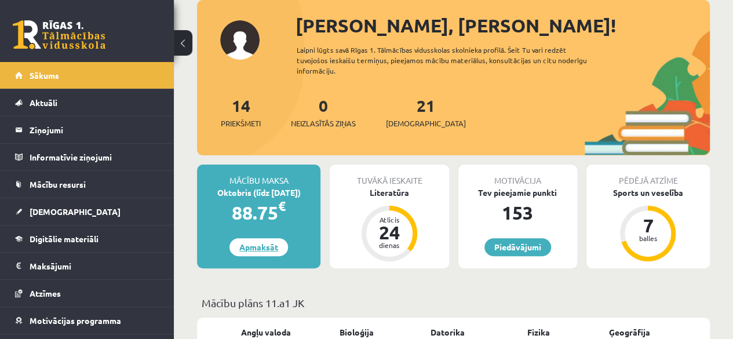
scroll to position [68, 0]
